Goal: Learn about a topic

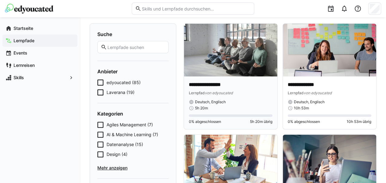
scroll to position [37, 0]
click at [98, 93] on icon at bounding box center [100, 92] width 6 height 6
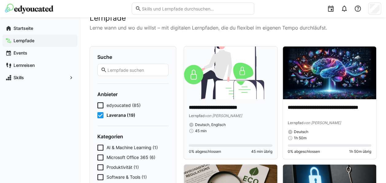
scroll to position [12, 0]
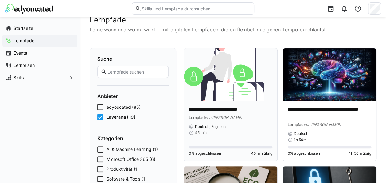
click at [249, 81] on img at bounding box center [230, 74] width 93 height 53
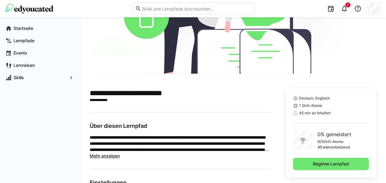
scroll to position [77, 0]
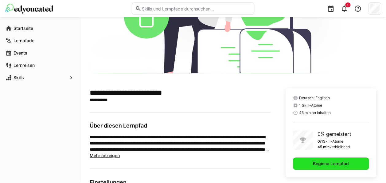
click at [312, 165] on span "Beginne Lernpfad" at bounding box center [331, 163] width 38 height 6
